Goal: Task Accomplishment & Management: Understand process/instructions

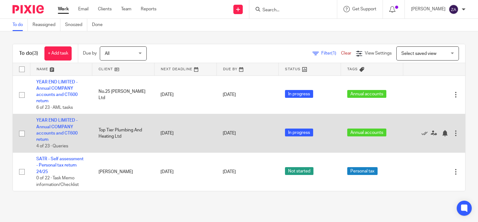
click at [60, 123] on td "YEAR END LIMITED - Annual COMPANY accounts and CT600 return 4 of 23 · Queries" at bounding box center [61, 133] width 62 height 39
click at [66, 127] on link "YEAR END LIMITED - Annual COMPANY accounts and CT600 return" at bounding box center [56, 129] width 41 height 23
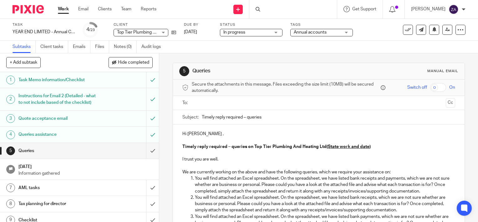
scroll to position [121, 0]
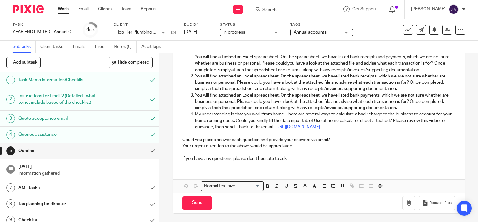
click at [41, 80] on h1 "Task Memo information/Checklist" at bounding box center [58, 79] width 81 height 9
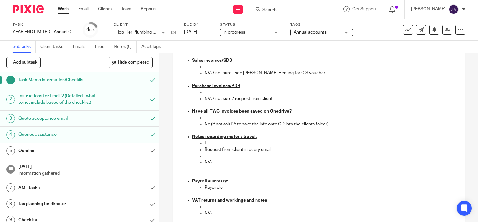
scroll to position [325, 0]
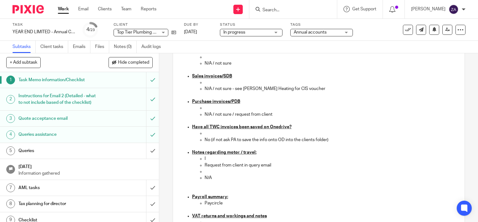
click at [312, 145] on p at bounding box center [332, 146] width 254 height 6
click at [334, 139] on p "No (if not ask PA to save the info onto OD into the clients folder)" at bounding box center [332, 140] width 254 height 6
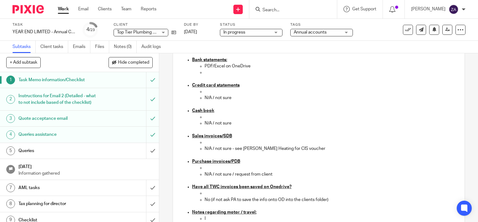
scroll to position [262, 0]
